Goal: Task Accomplishment & Management: Use online tool/utility

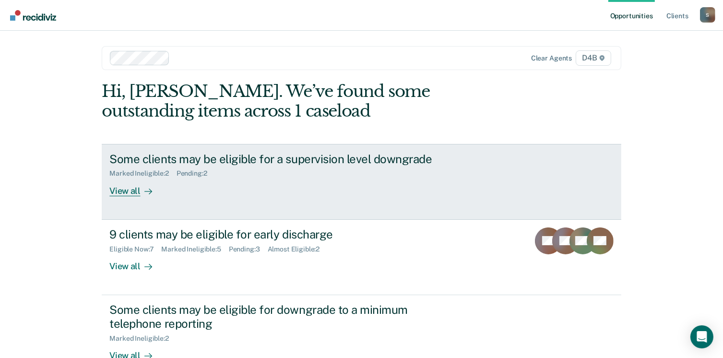
click at [125, 192] on div "View all" at bounding box center [136, 186] width 54 height 19
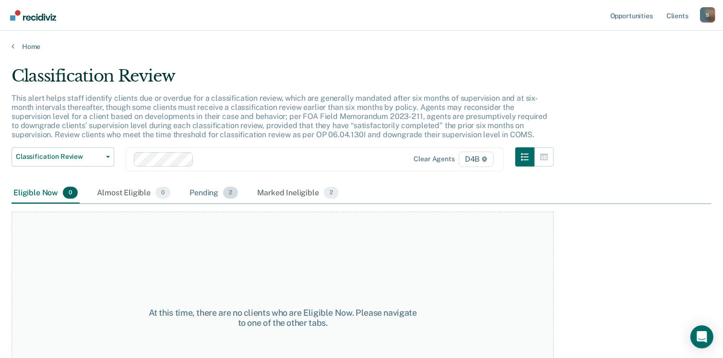
click at [221, 190] on div "Pending 2" at bounding box center [214, 193] width 52 height 21
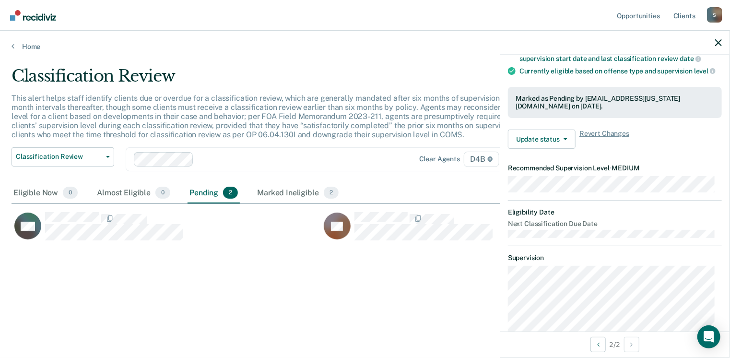
scroll to position [96, 0]
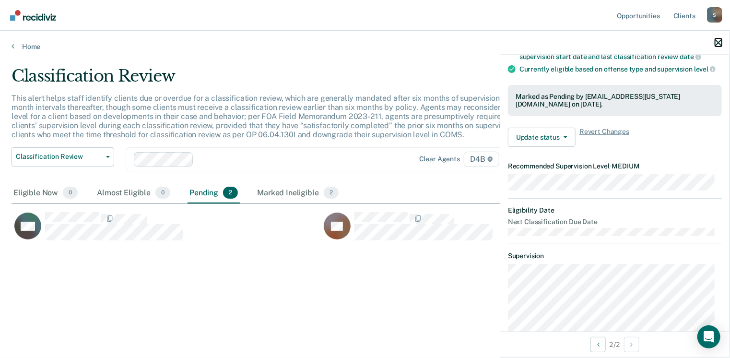
click at [717, 44] on icon "button" at bounding box center [718, 42] width 7 height 7
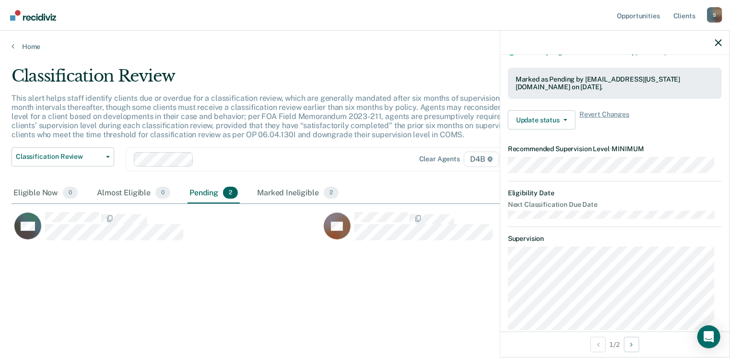
scroll to position [144, 0]
